Goal: Check status: Check status

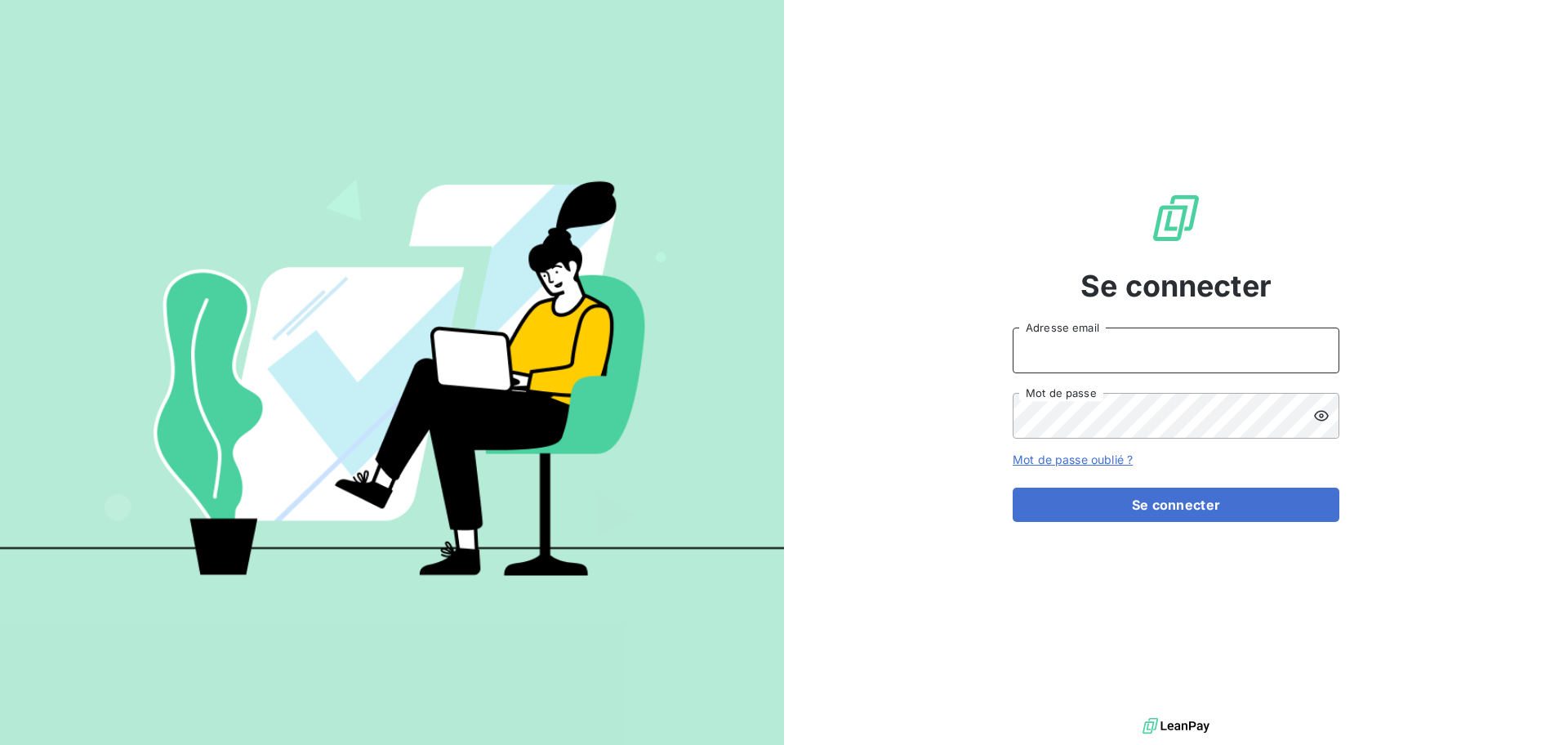
type input "[EMAIL_ADDRESS][DOMAIN_NAME]"
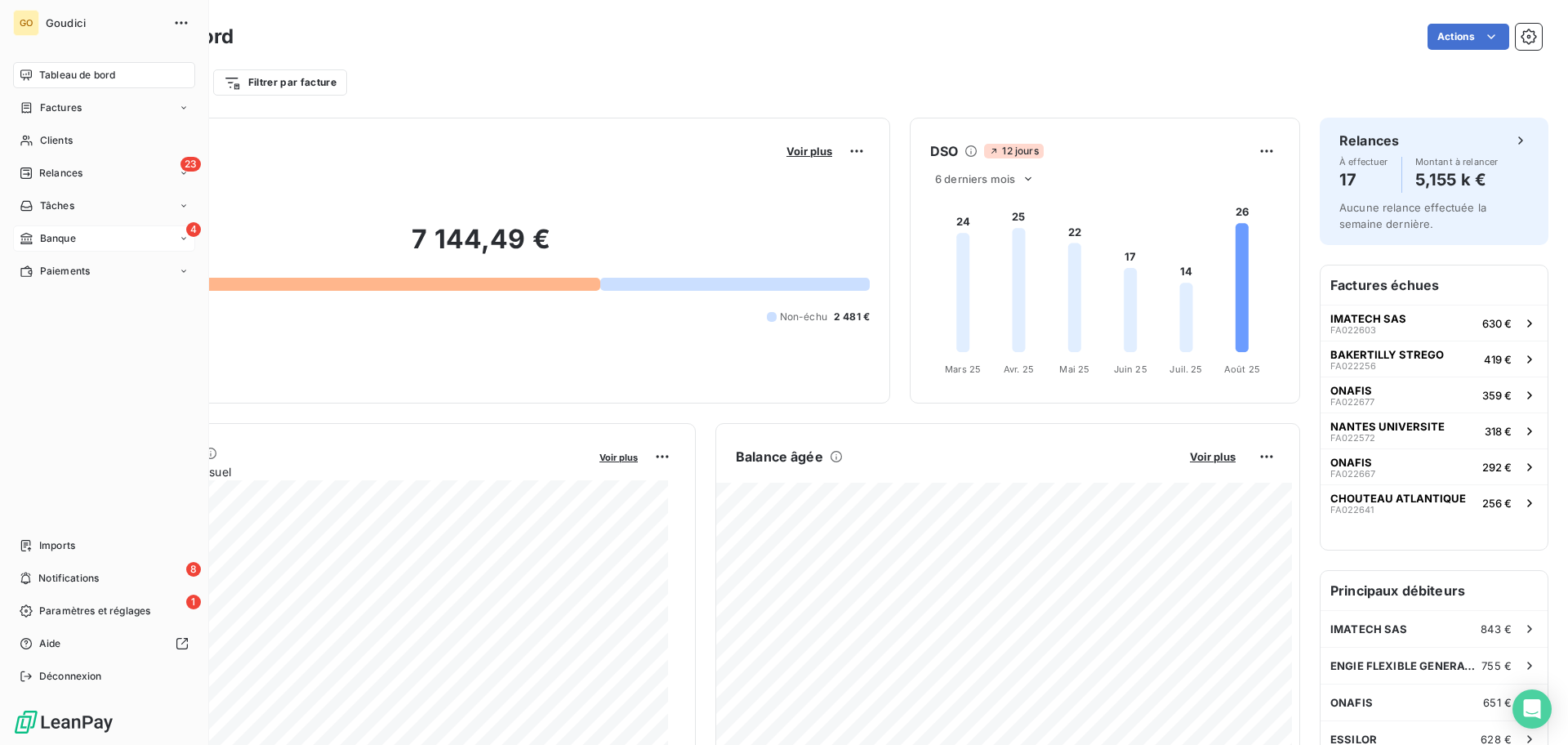
click at [68, 232] on span "Banque" at bounding box center [58, 238] width 36 height 14
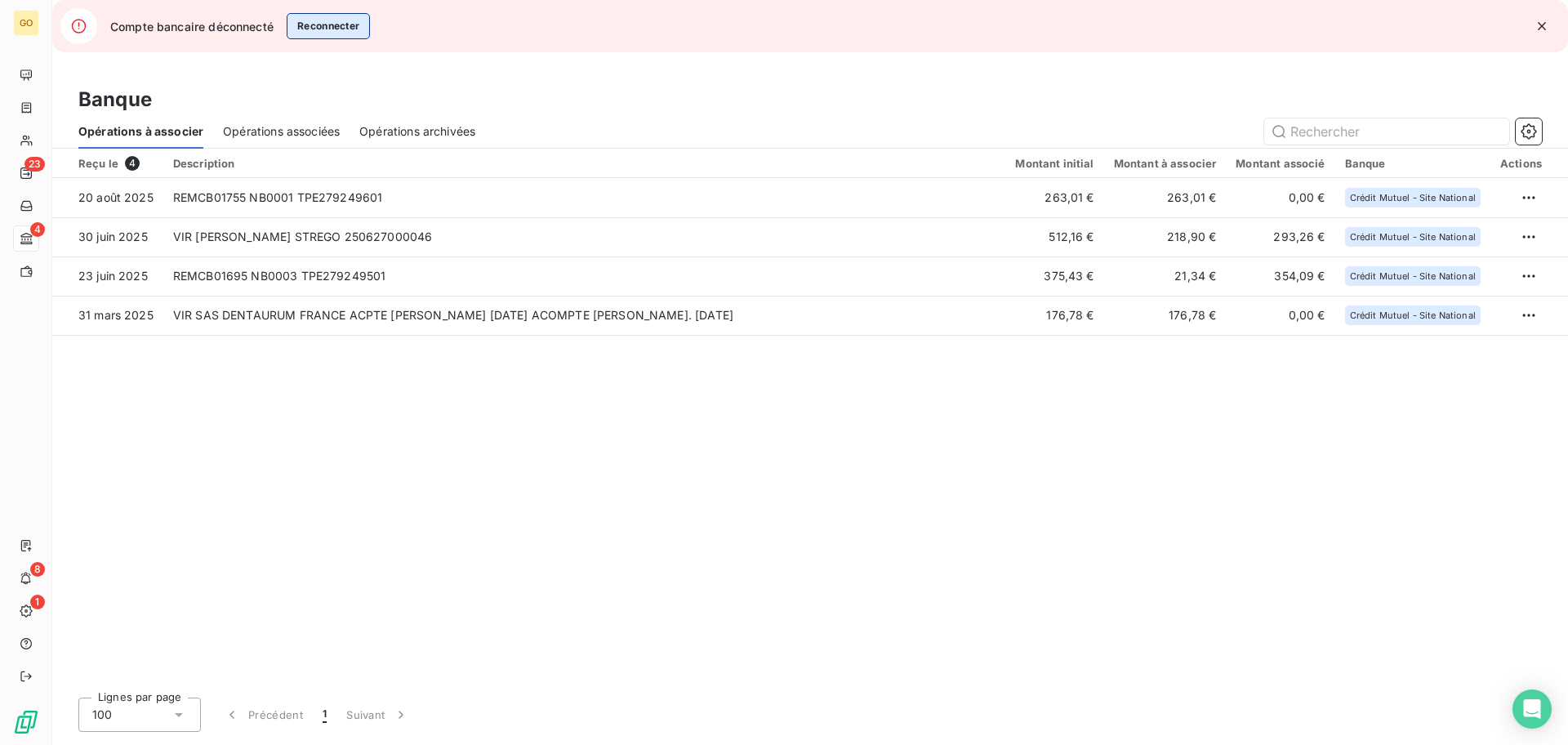
click at [317, 37] on button "Reconnecter" at bounding box center [329, 27] width 85 height 27
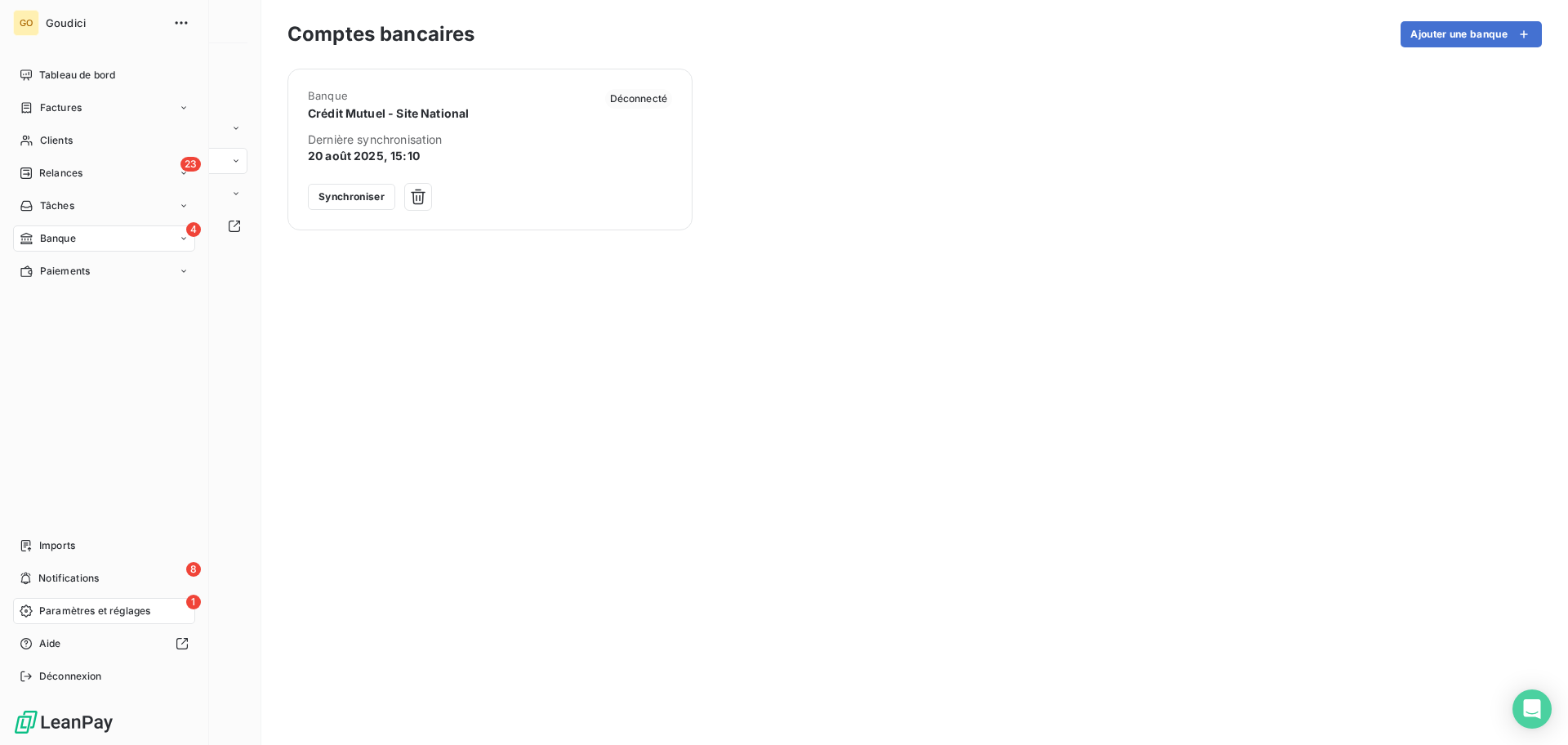
click at [67, 235] on span "Banque" at bounding box center [58, 238] width 36 height 14
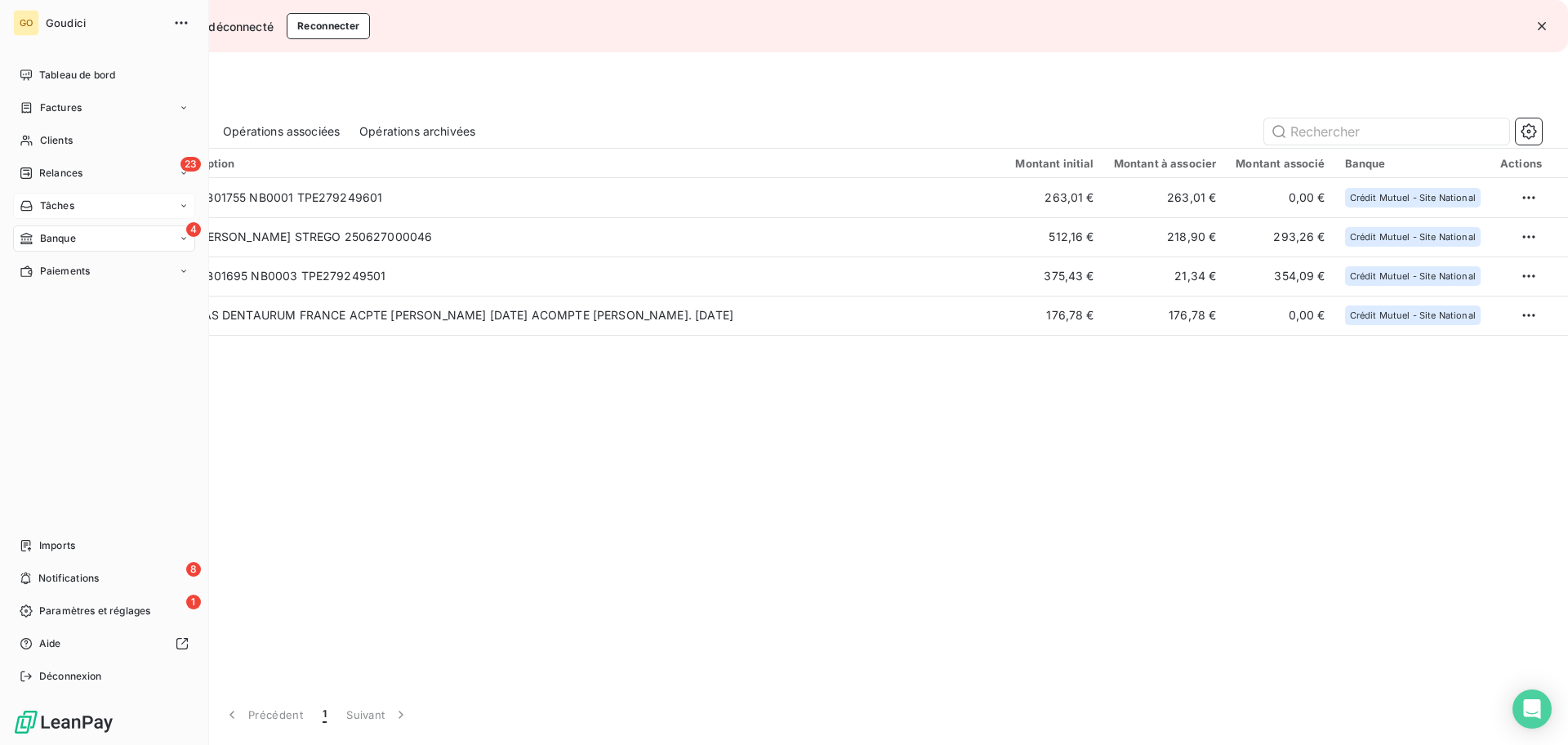
click at [81, 209] on div "Tâches" at bounding box center [104, 206] width 182 height 27
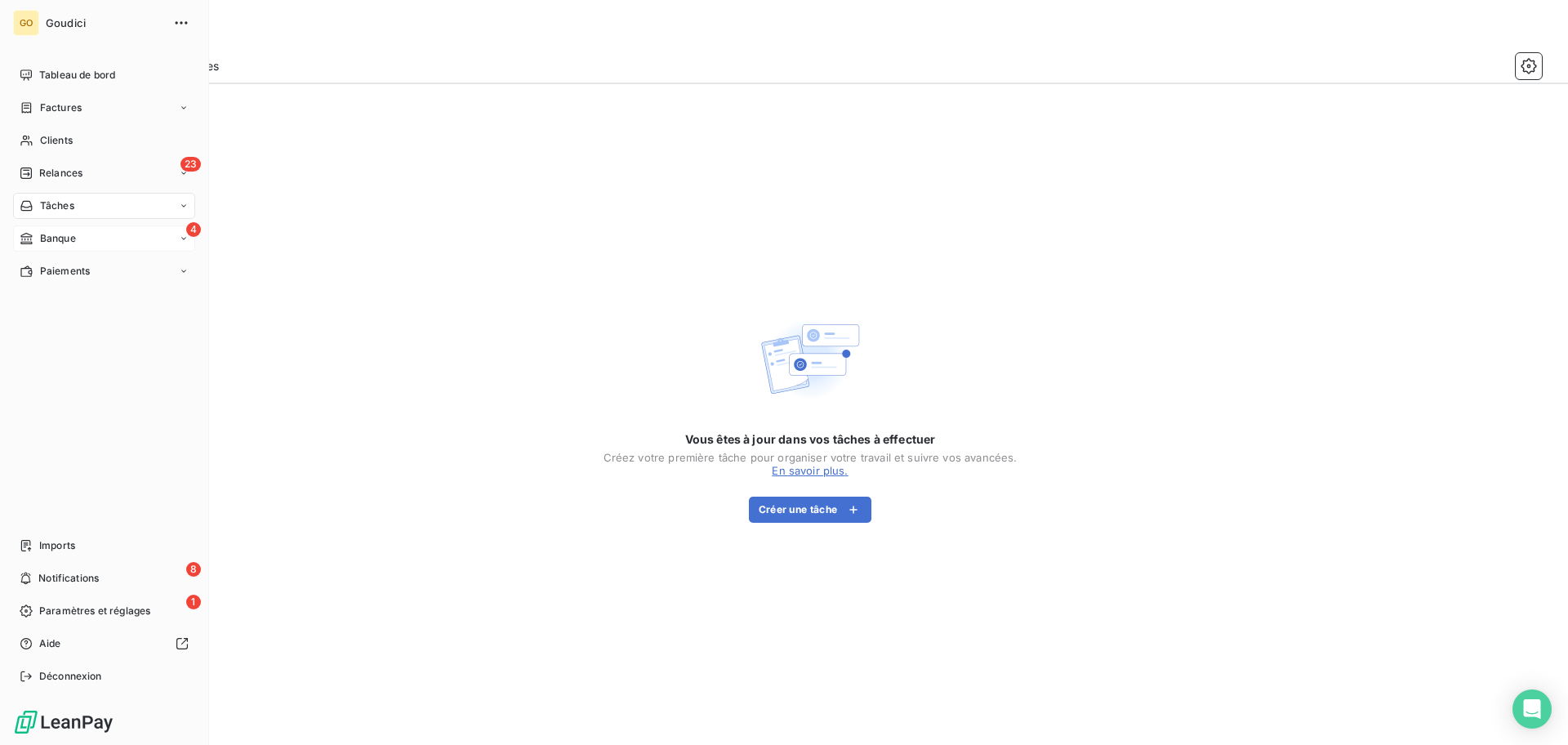
click at [38, 231] on div "Banque" at bounding box center [47, 238] width 56 height 14
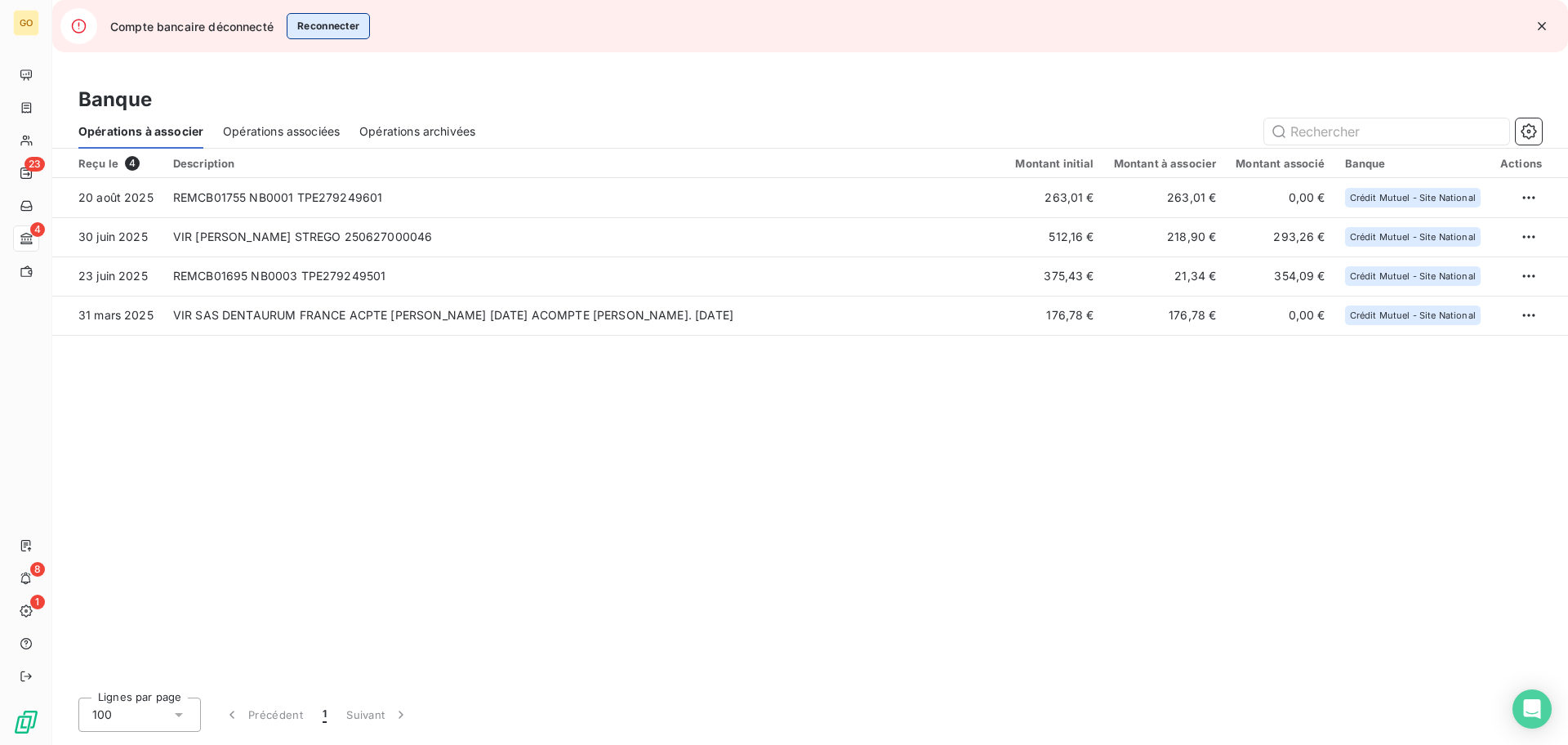
click at [345, 28] on button "Reconnecter" at bounding box center [329, 27] width 85 height 27
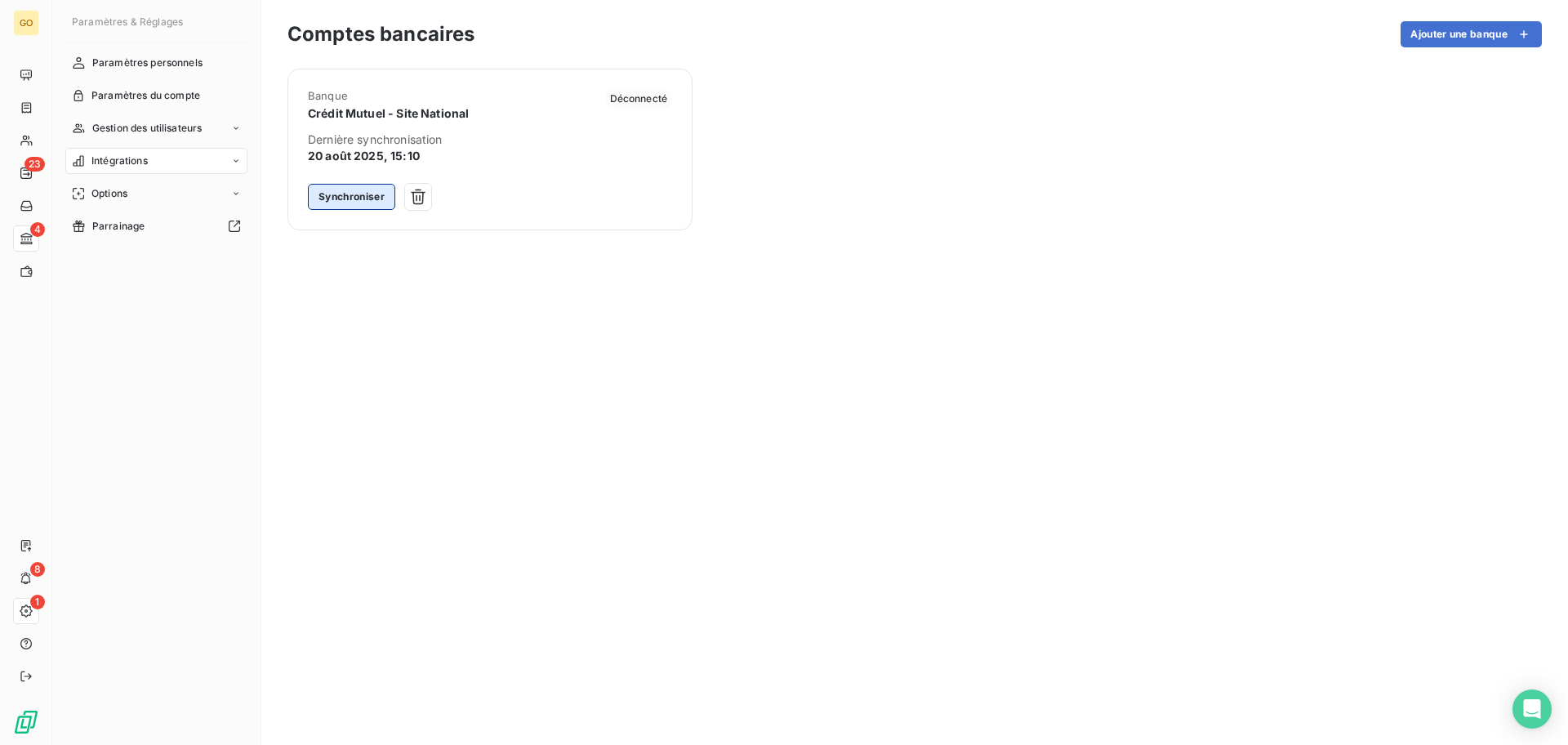
click at [351, 207] on button "Synchroniser" at bounding box center [351, 198] width 87 height 27
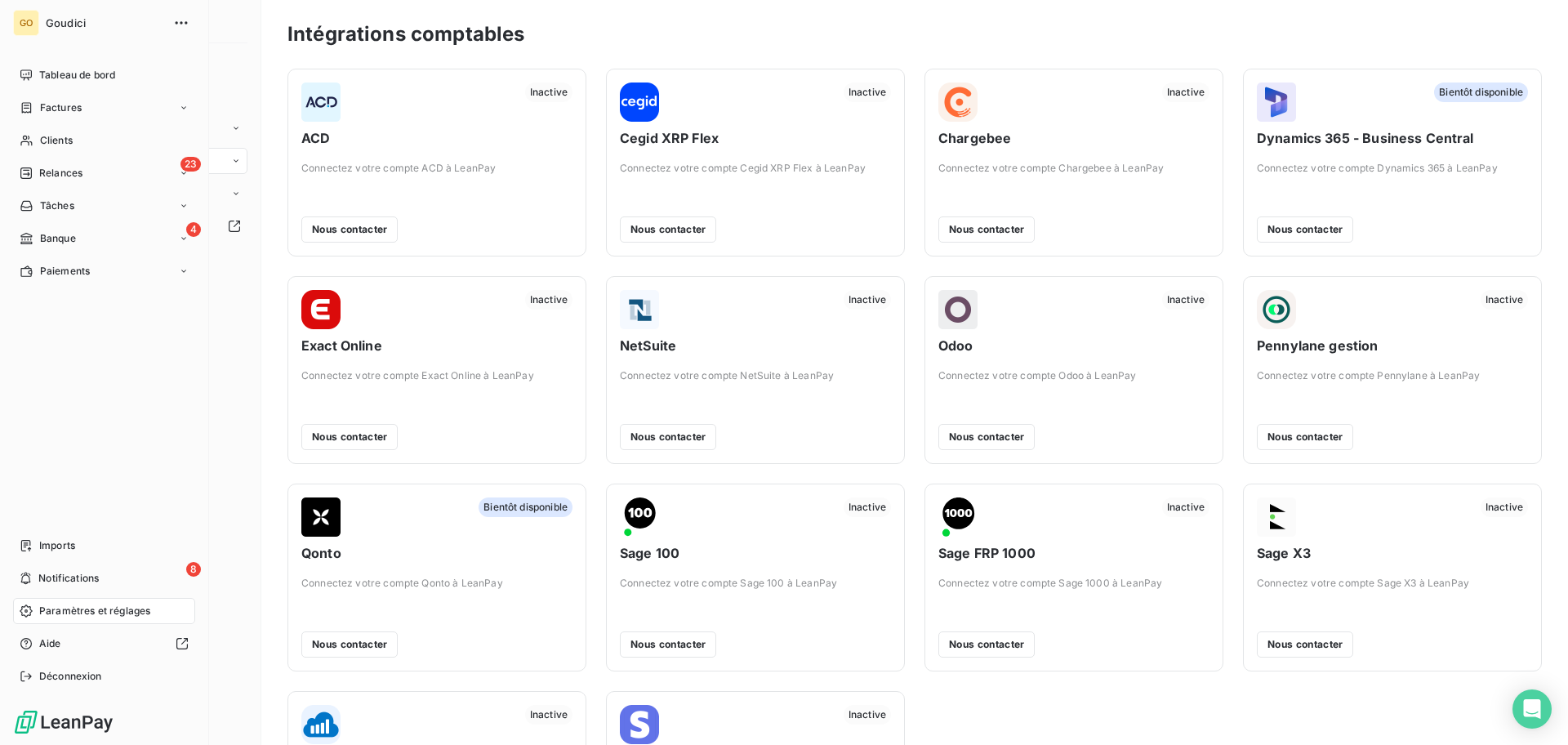
click at [40, 172] on span "Relances" at bounding box center [61, 173] width 44 height 14
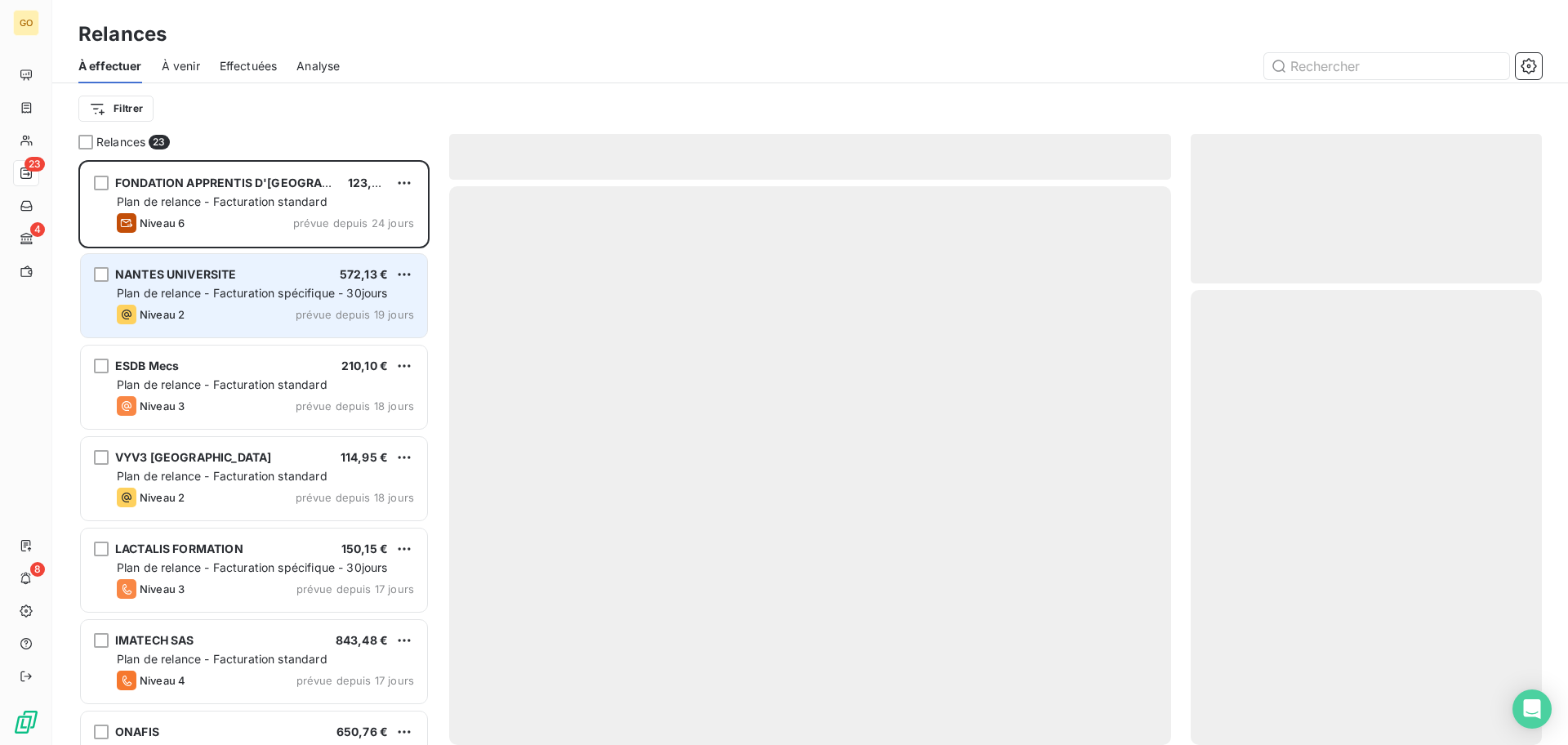
scroll to position [569, 335]
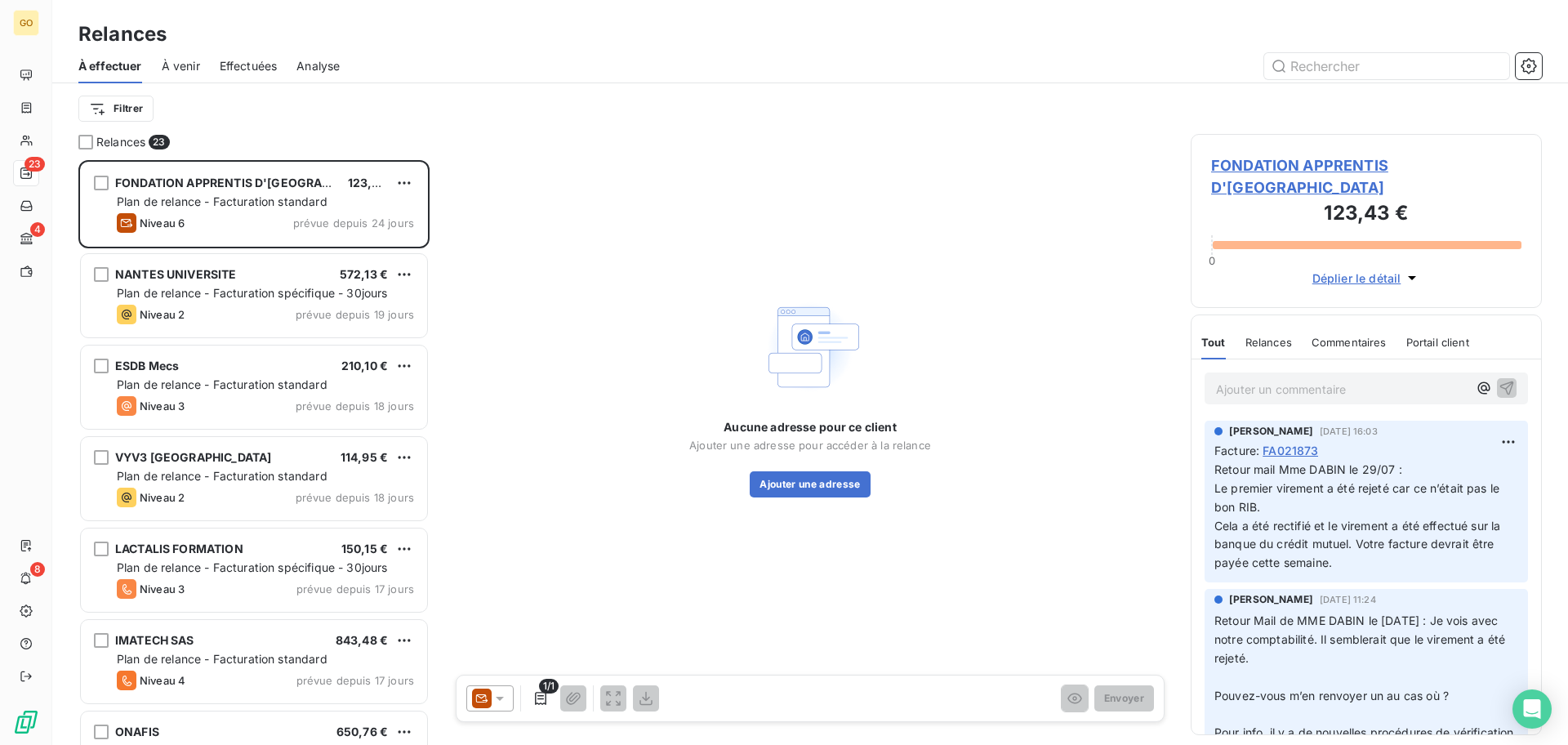
click at [1220, 519] on span "Cela a été rectifié et le virement a été effectué sur la banque du crédit mutue…" at bounding box center [1359, 544] width 290 height 51
drag, startPoint x: 1218, startPoint y: 505, endPoint x: 1368, endPoint y: 551, distance: 156.9
click at [1368, 551] on div "Sandie ACHARD 29 juil. 2025, 16:03 Facture : FA021873 Retour mail Mme DABIN le …" at bounding box center [1367, 502] width 324 height 162
drag, startPoint x: 1383, startPoint y: 546, endPoint x: 1385, endPoint y: 558, distance: 12.2
click at [1384, 546] on p "Retour mail Mme DABIN le 29/07 : Le premier virement a été rejeté car ce n’étai…" at bounding box center [1367, 517] width 304 height 112
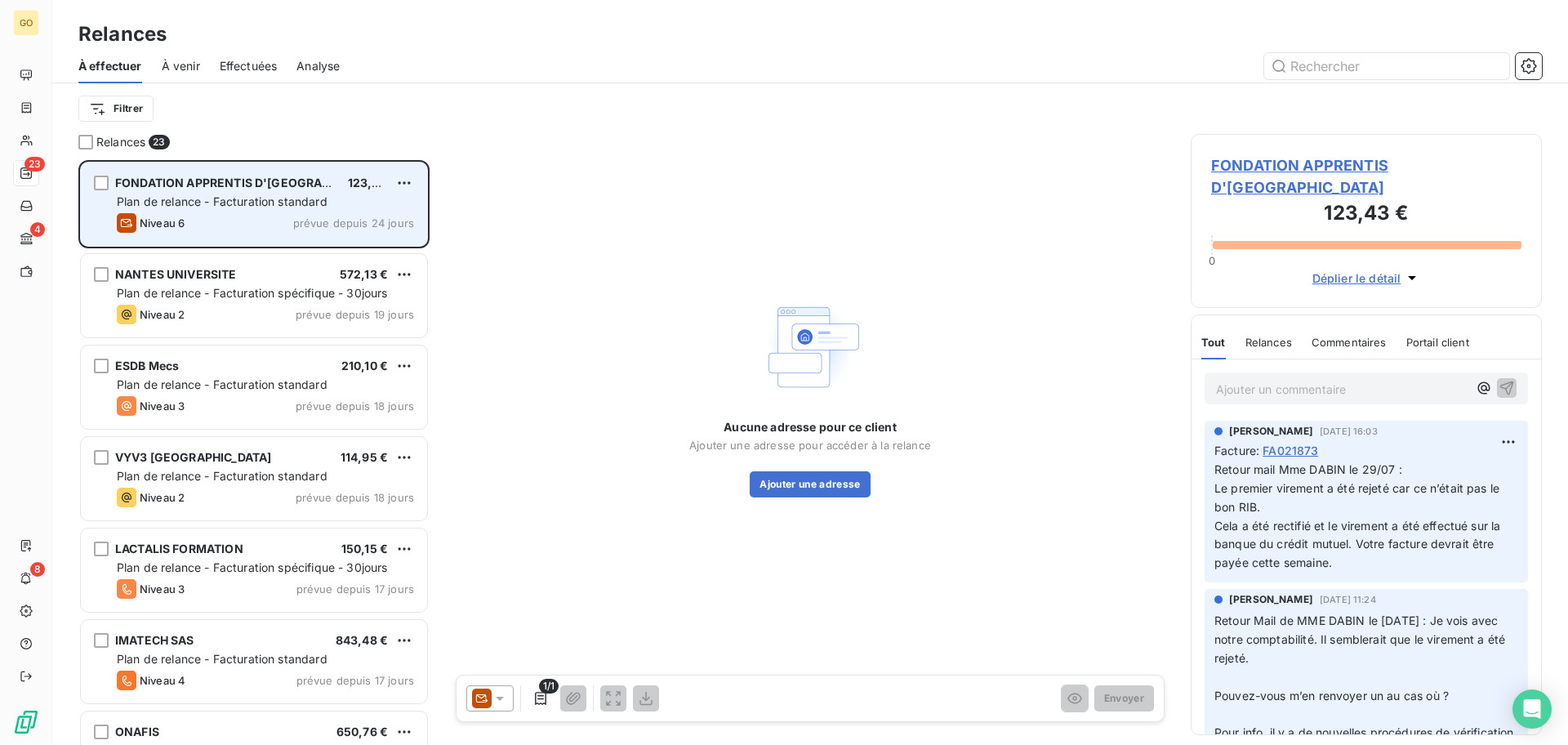
drag, startPoint x: 224, startPoint y: 206, endPoint x: 297, endPoint y: 200, distance: 73.2
click at [224, 205] on span "Plan de relance - Facturation standard" at bounding box center [222, 201] width 211 height 14
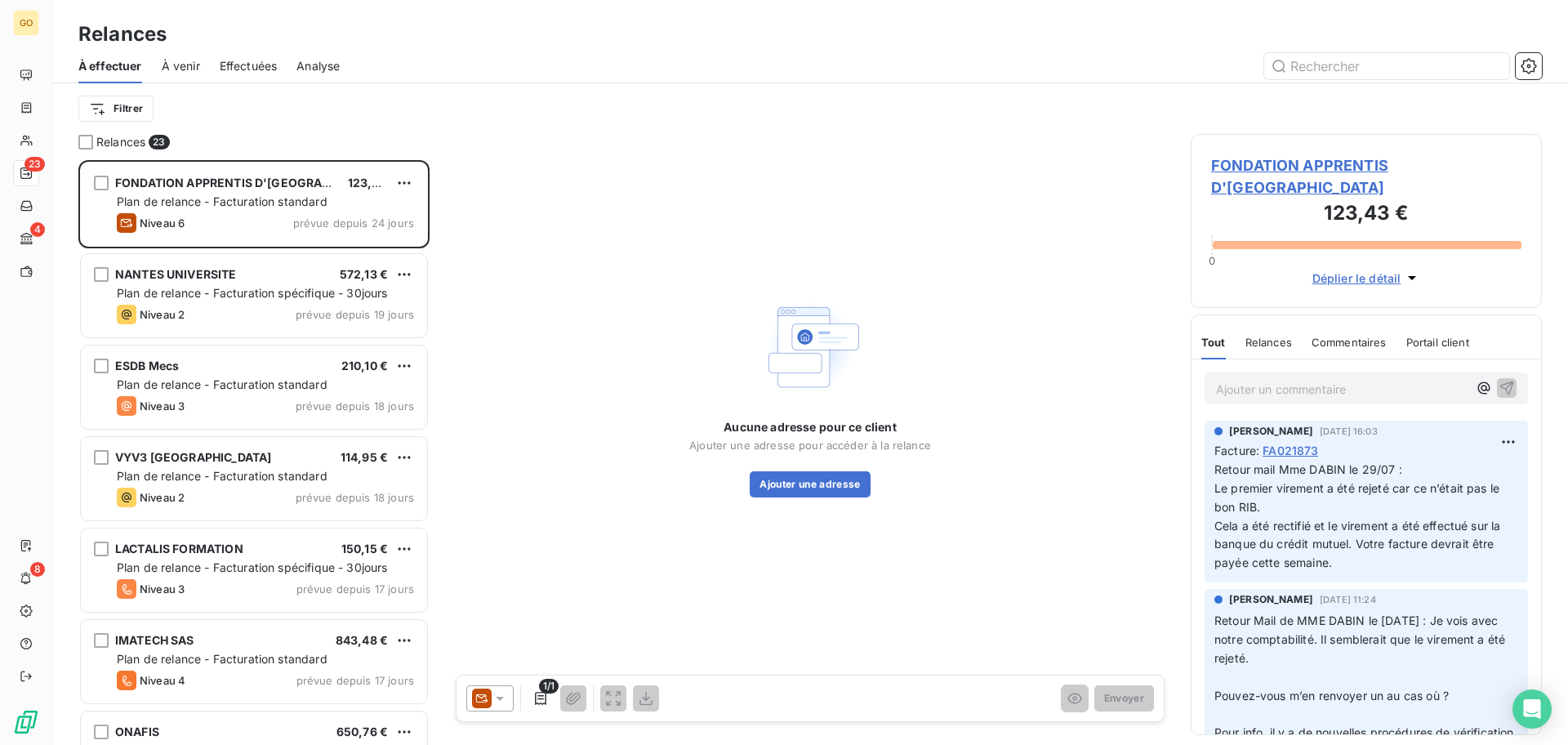
click at [1346, 157] on span "FONDATION APPRENTIS D'AUTEUIL" at bounding box center [1367, 177] width 311 height 44
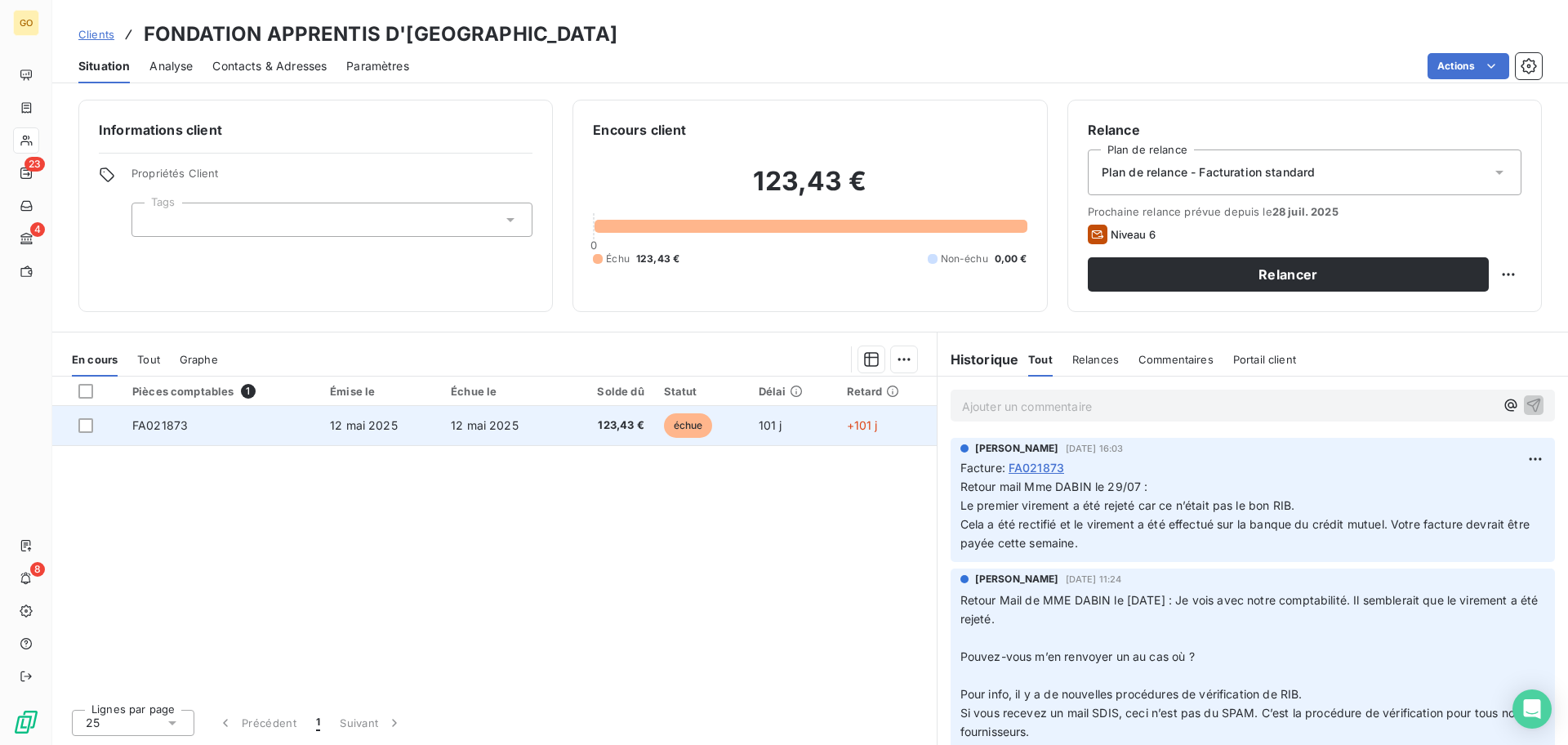
click at [302, 423] on td "FA021873" at bounding box center [221, 425] width 198 height 39
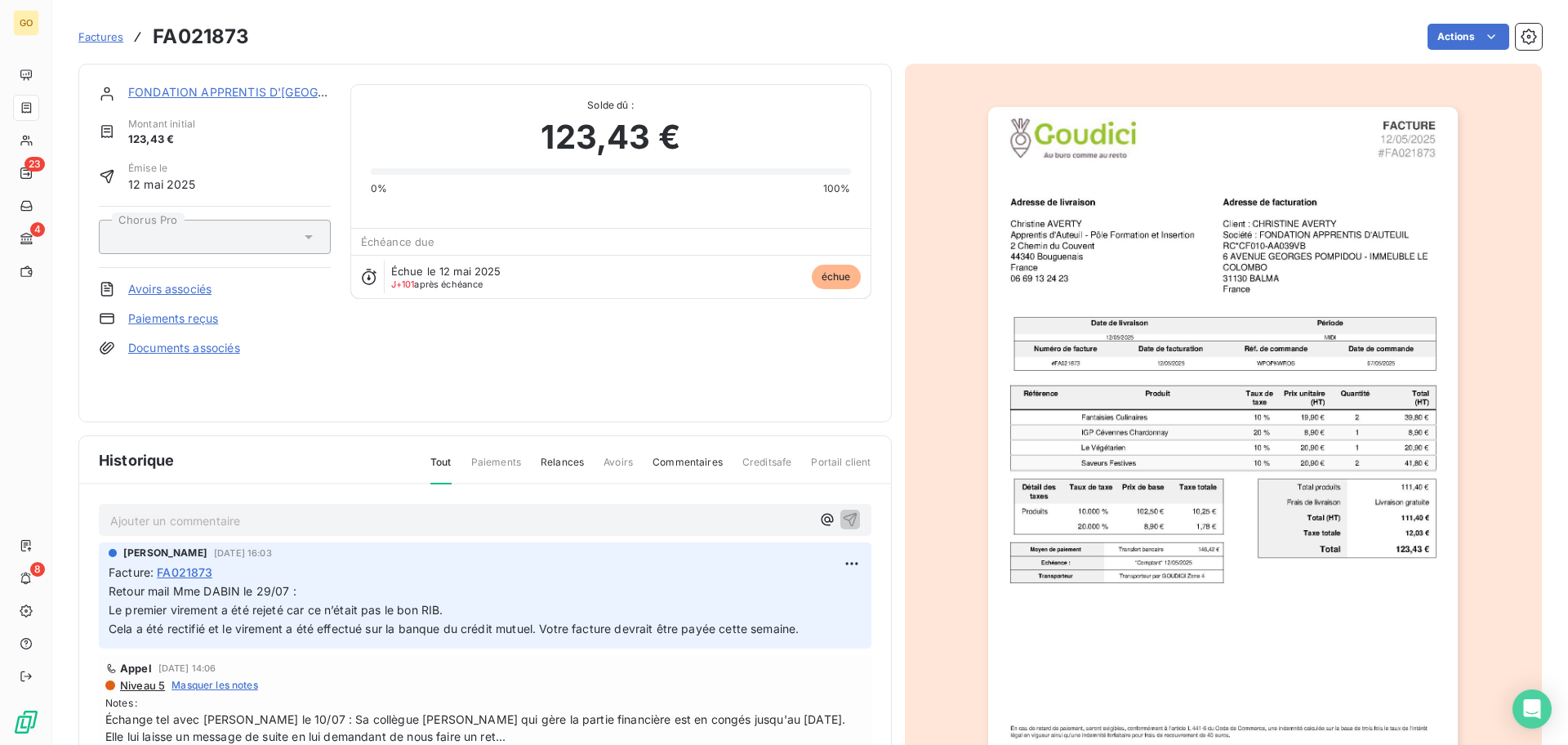
click at [149, 527] on p "Ajouter un commentaire ﻿" at bounding box center [461, 522] width 701 height 21
click at [235, 521] on span "Pas de virement reçu le 21/08" at bounding box center [192, 519] width 163 height 14
click at [396, 513] on p "Pas de virement reçu au 21/08" at bounding box center [461, 521] width 701 height 19
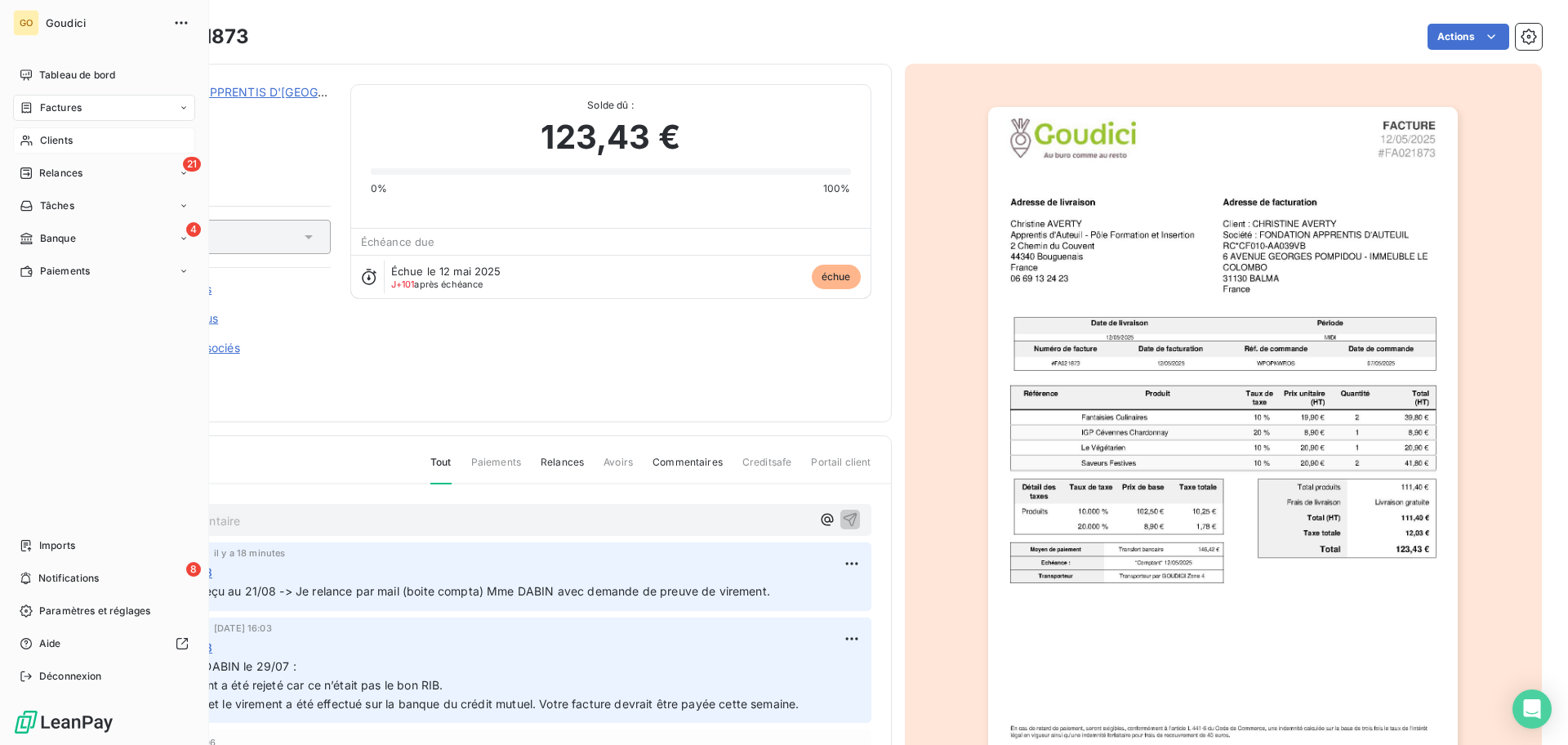
click at [52, 139] on span "Clients" at bounding box center [56, 140] width 32 height 14
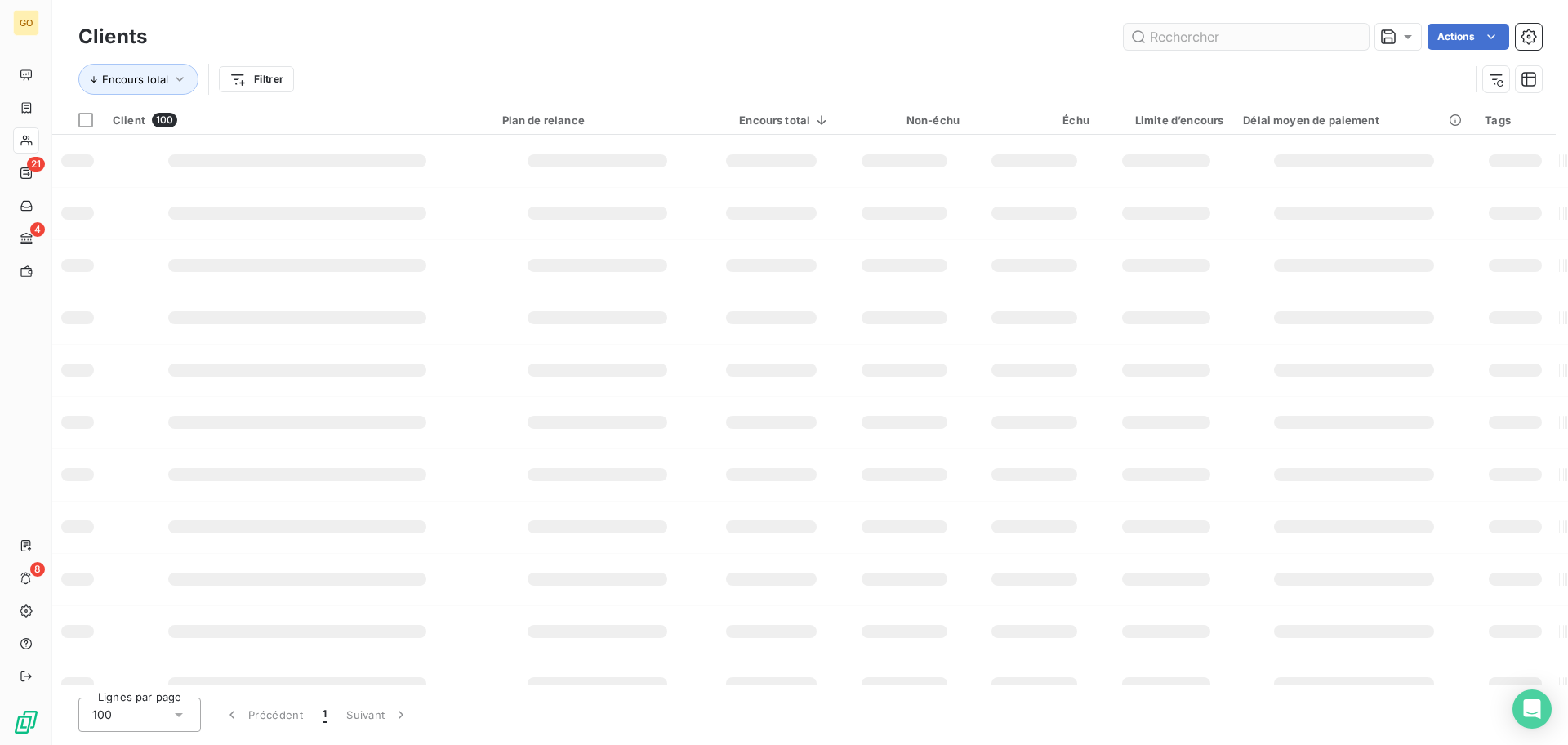
click at [1192, 31] on input "text" at bounding box center [1246, 37] width 245 height 27
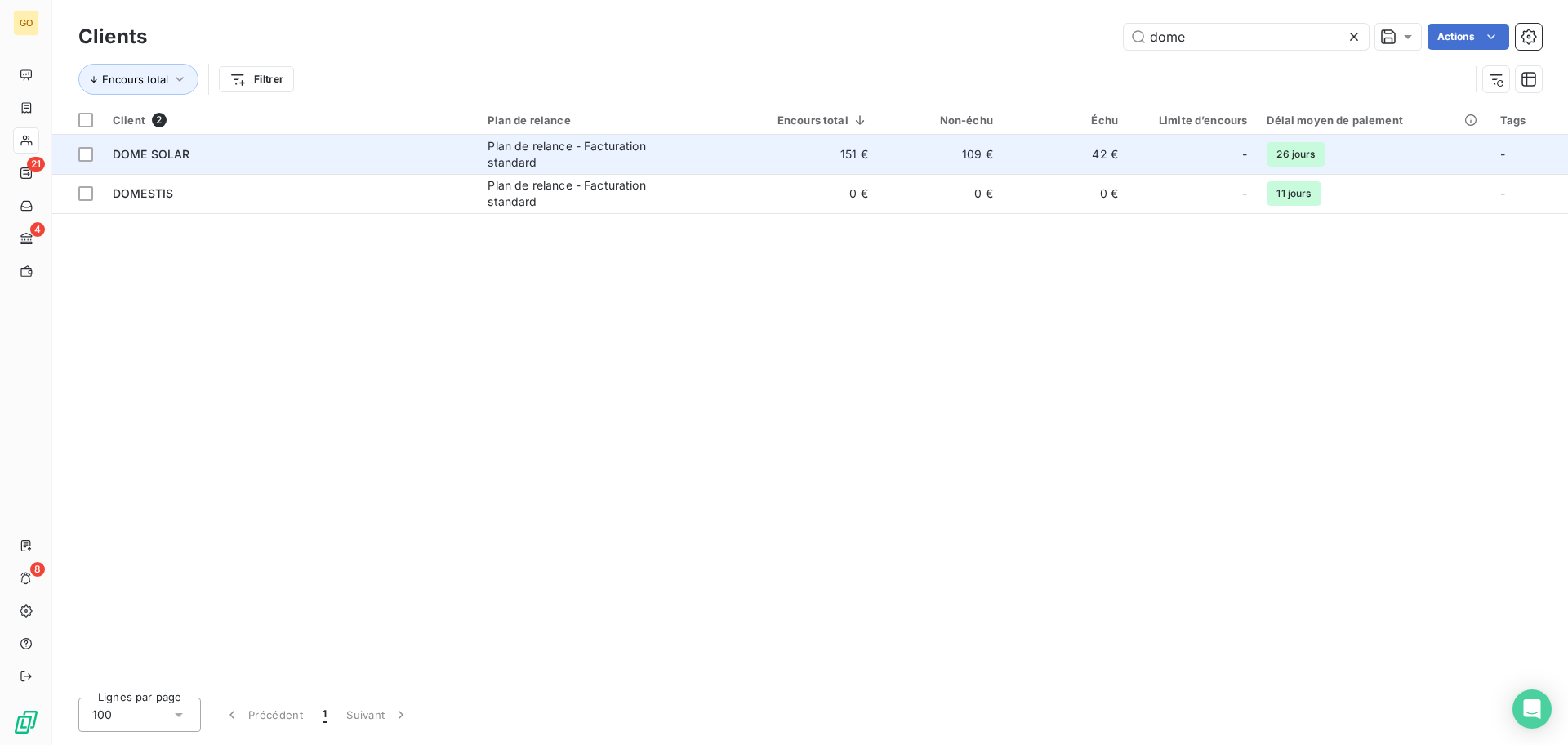
type input "dome"
click at [321, 153] on div "DOME SOLAR" at bounding box center [291, 154] width 355 height 16
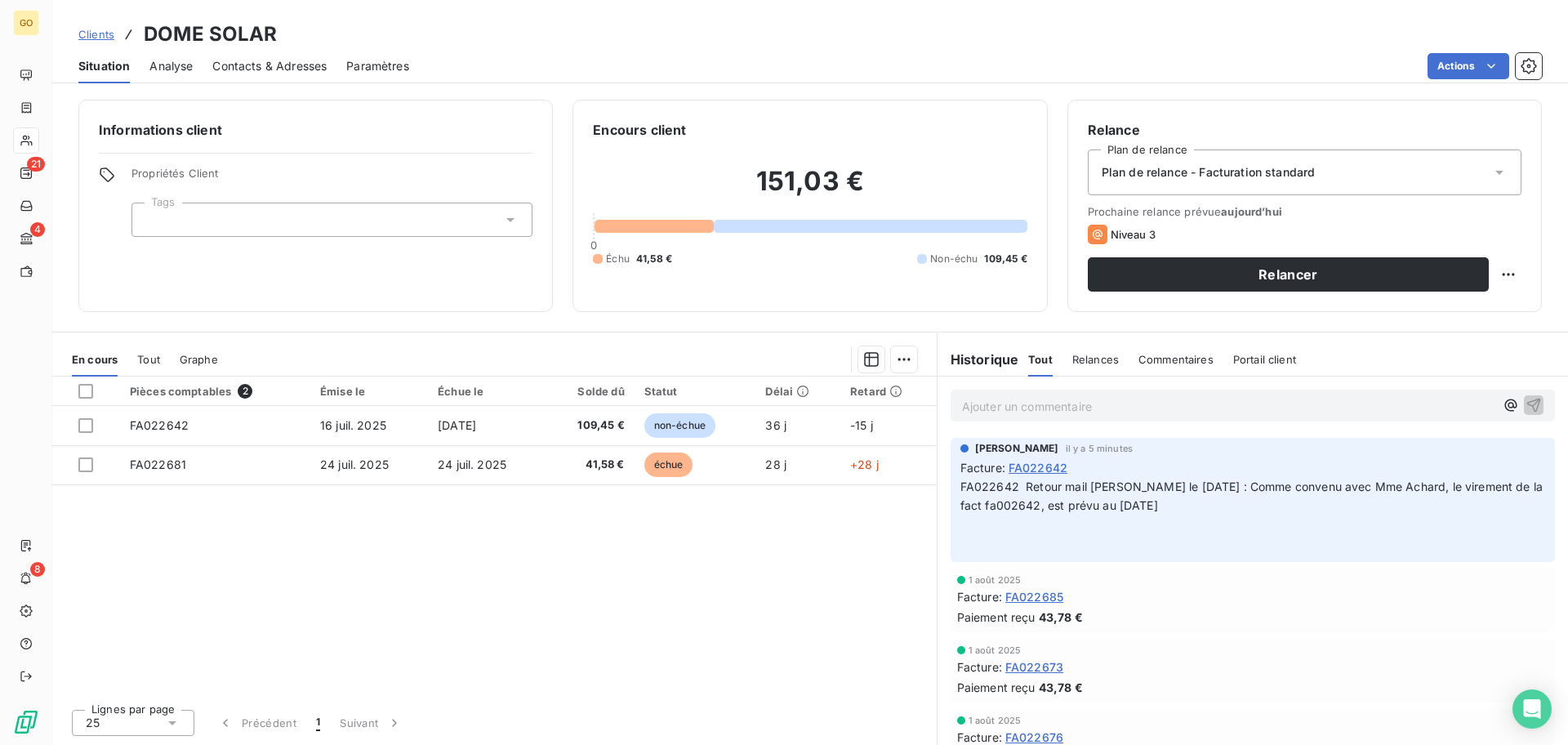
click at [177, 71] on span "Analyse" at bounding box center [171, 66] width 44 height 16
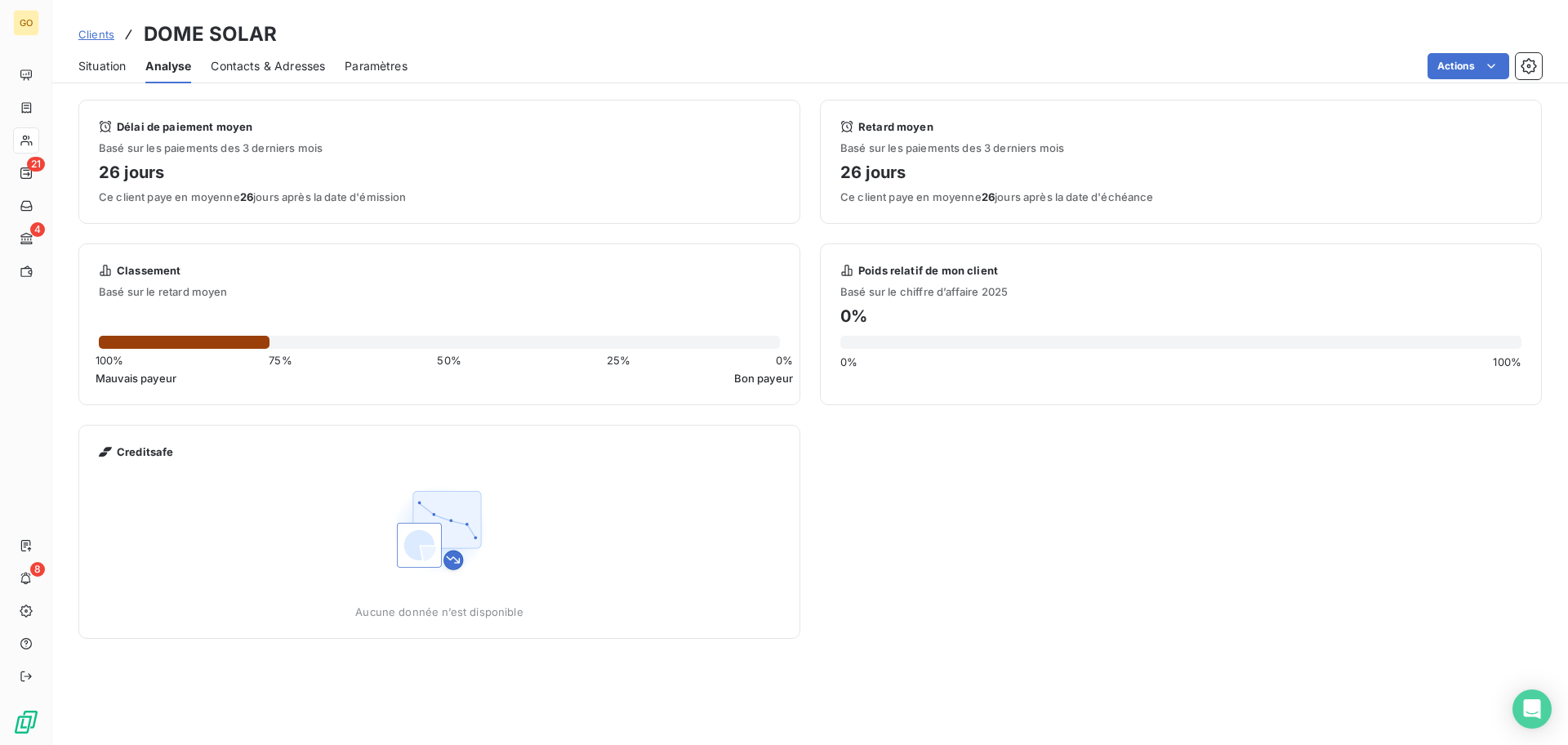
click at [108, 62] on span "Situation" at bounding box center [103, 66] width 47 height 16
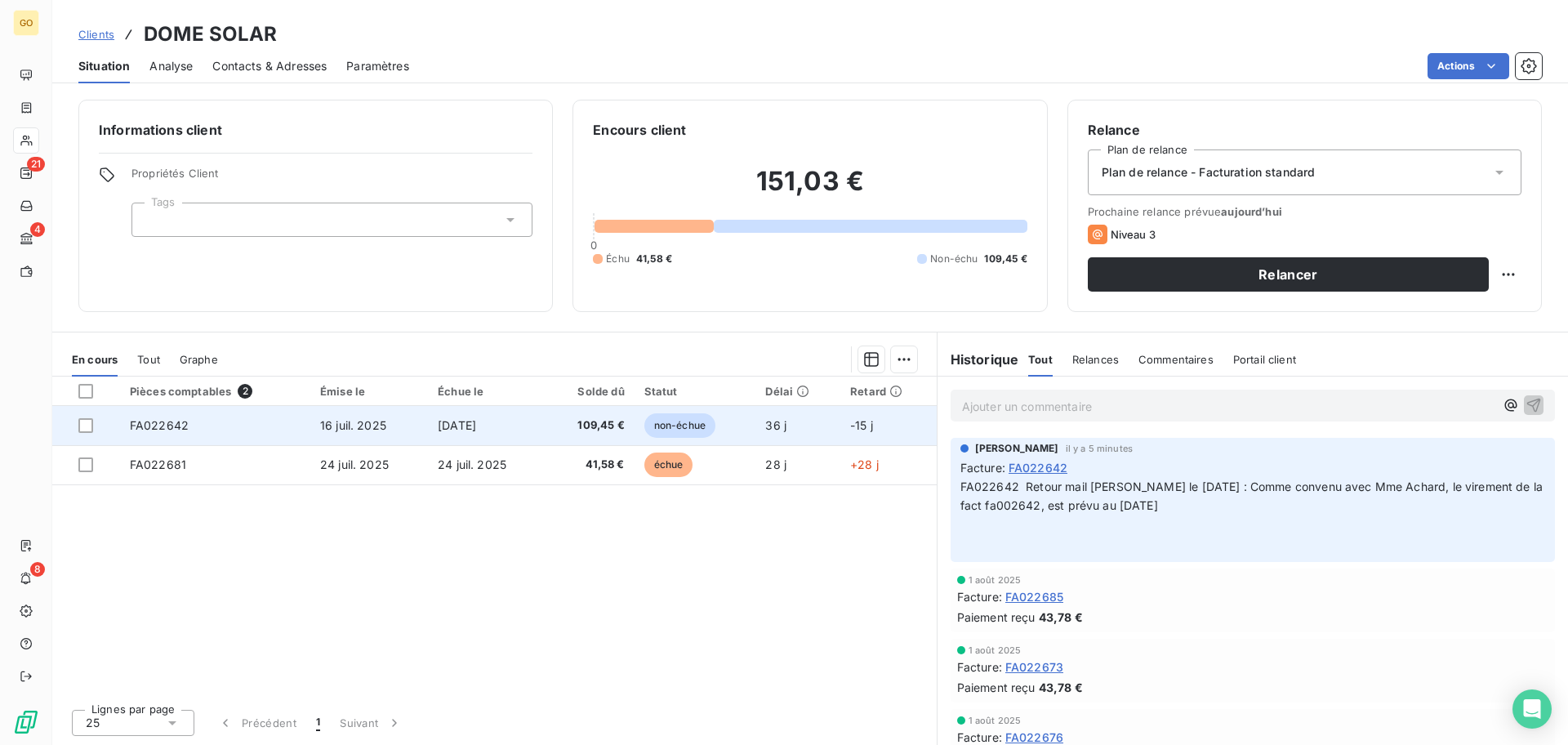
click at [523, 422] on td "5 sept. 2025" at bounding box center [487, 425] width 118 height 39
